Goal: Information Seeking & Learning: Learn about a topic

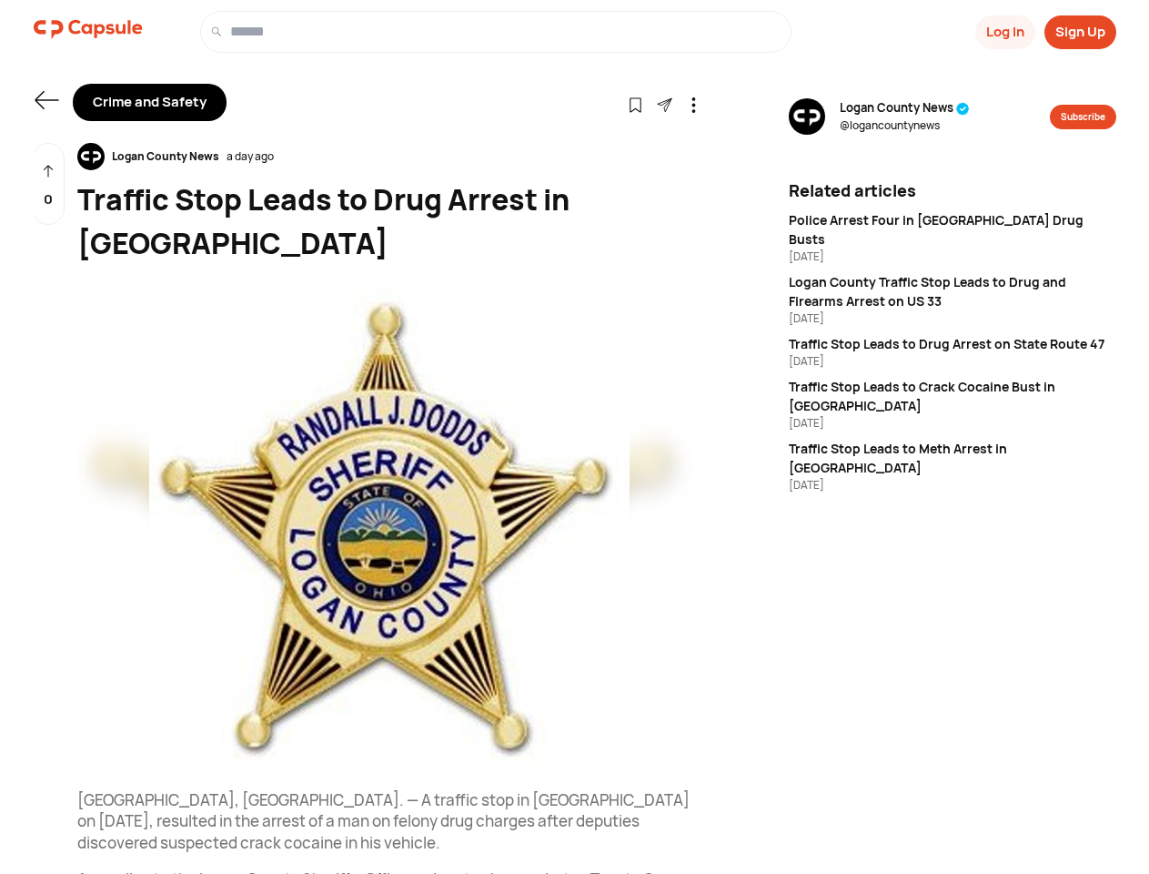
click at [1004, 32] on button "Log In" at bounding box center [1006, 32] width 60 height 34
click at [1080, 32] on button "Sign Up" at bounding box center [1081, 32] width 72 height 34
click at [46, 100] on icon at bounding box center [47, 100] width 24 height 18
click at [635, 104] on icon at bounding box center [635, 104] width 15 height 15
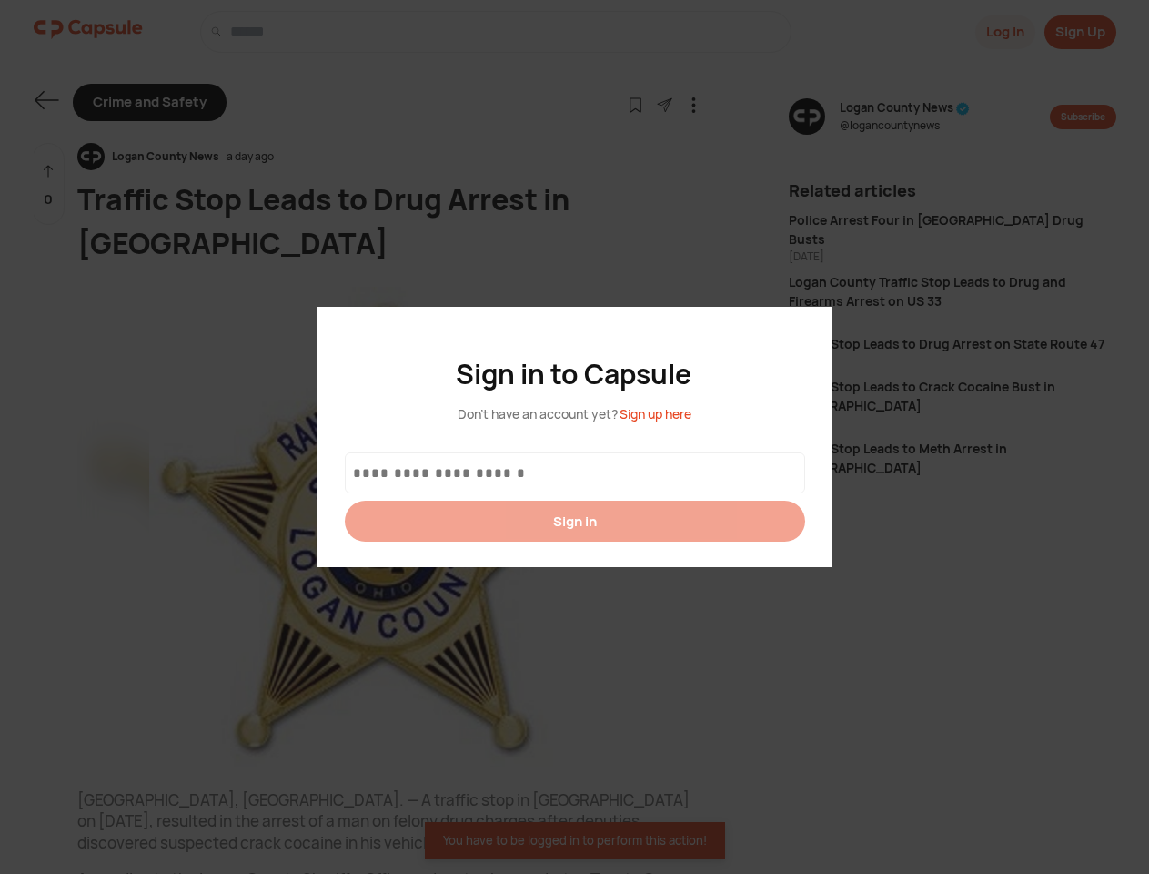
click at [664, 104] on div at bounding box center [574, 437] width 1149 height 874
click at [693, 104] on icon at bounding box center [693, 104] width 15 height 15
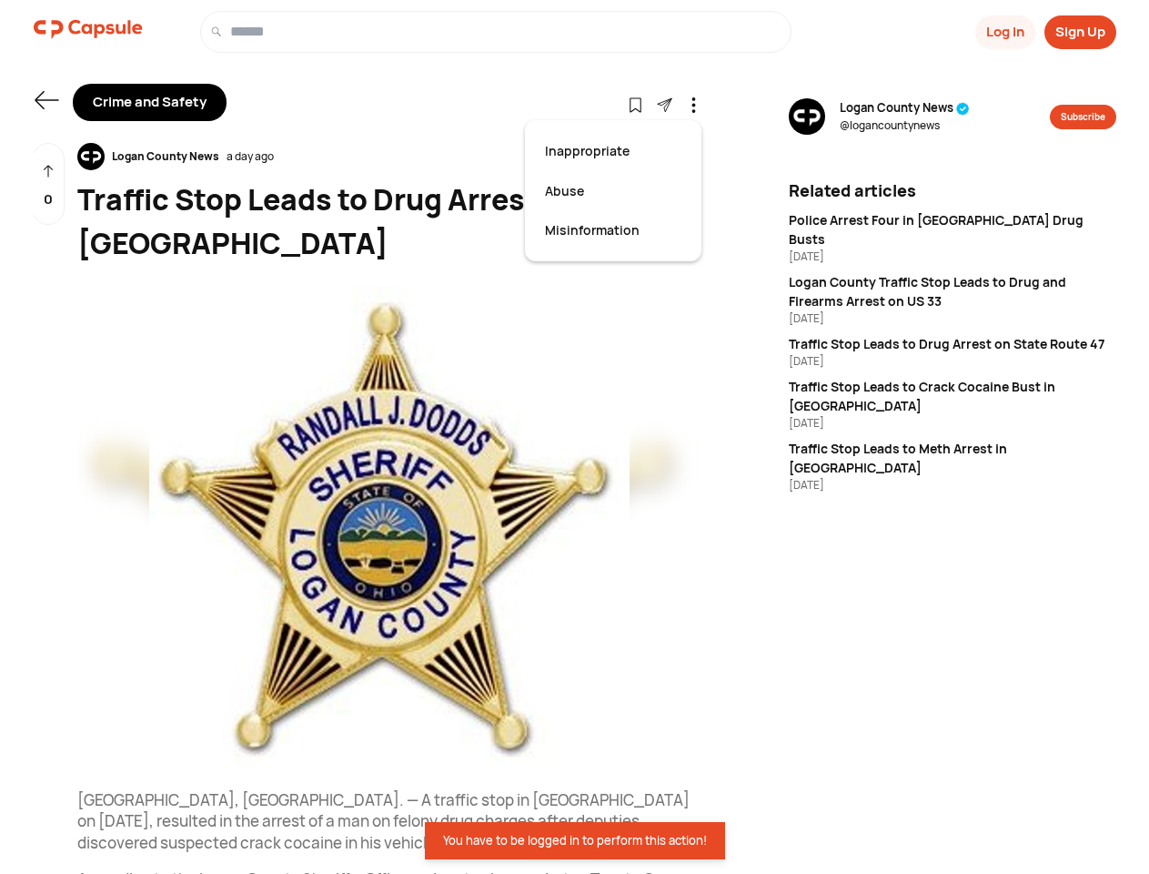
click at [390, 157] on div "Logan County News a day ago" at bounding box center [389, 156] width 624 height 27
click at [390, 527] on img at bounding box center [389, 527] width 624 height 481
click at [48, 184] on div "0" at bounding box center [48, 184] width 33 height 83
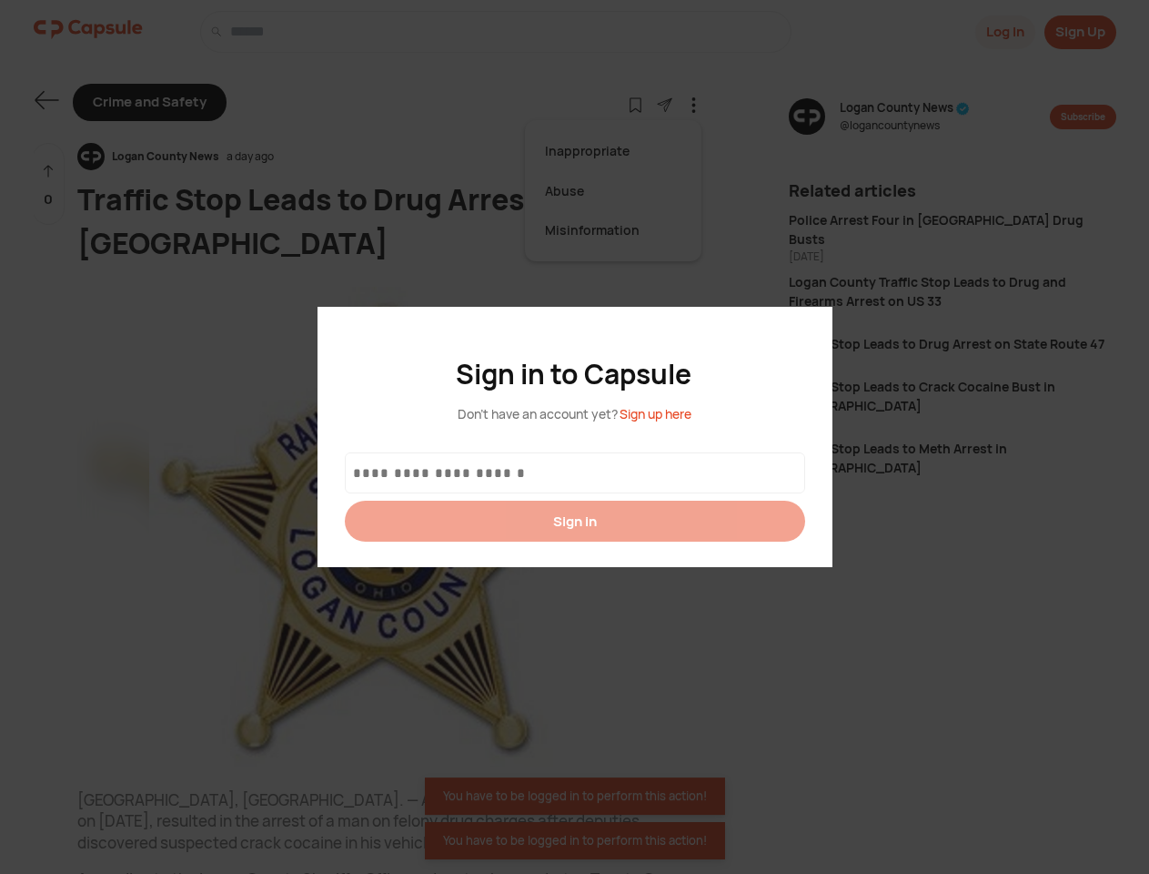
click at [905, 116] on div at bounding box center [574, 437] width 1149 height 874
